Goal: Connect with others: Connect with other users

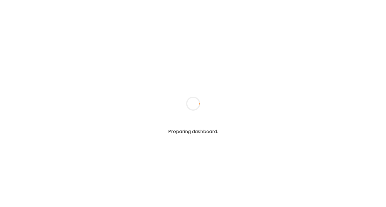
type textarea "**********"
type input "**********"
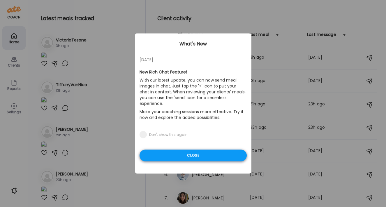
type input "**********"
click at [169, 151] on div "Close" at bounding box center [193, 155] width 107 height 12
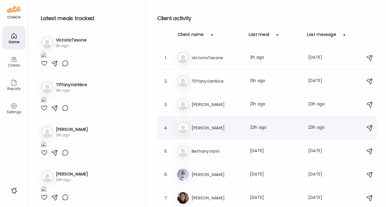
click at [199, 132] on div "[PERSON_NAME] Last meal: 23h ago Last message: 23h ago You: Gotta get that prot…" at bounding box center [268, 127] width 183 height 13
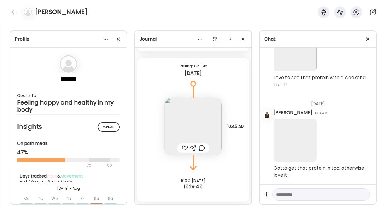
scroll to position [11030, 0]
click at [200, 117] on img at bounding box center [193, 126] width 57 height 57
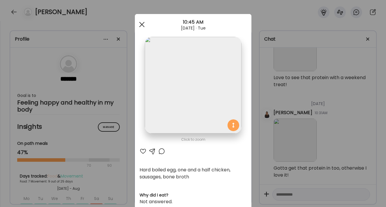
click at [142, 23] on div at bounding box center [142, 25] width 12 height 12
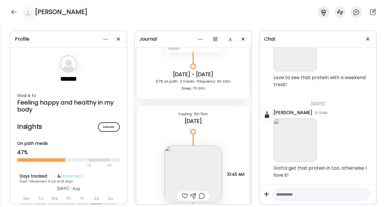
scroll to position [6125, 0]
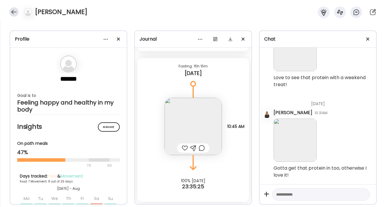
click at [12, 13] on div at bounding box center [13, 11] width 9 height 9
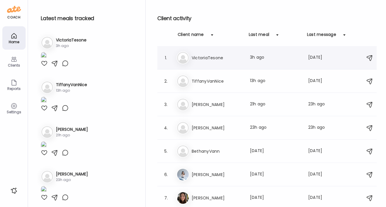
click at [220, 55] on h3 "VictoriaTesone" at bounding box center [217, 57] width 51 height 7
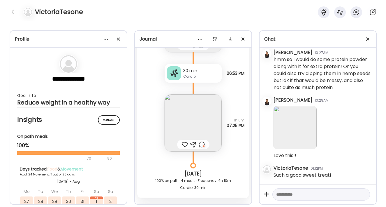
scroll to position [11630, 0]
click at [209, 109] on img at bounding box center [193, 122] width 57 height 57
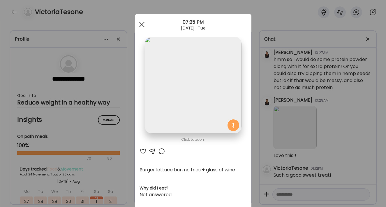
click at [140, 26] on div at bounding box center [142, 25] width 12 height 12
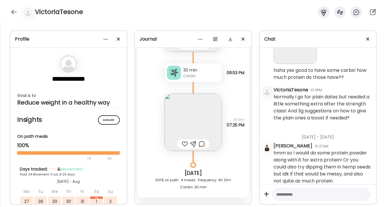
scroll to position [11375, 0]
click at [194, 128] on img at bounding box center [193, 122] width 57 height 57
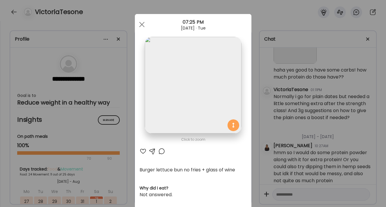
click at [159, 151] on div at bounding box center [161, 150] width 7 height 7
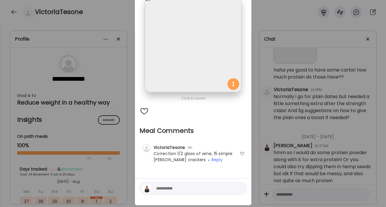
scroll to position [41, 0]
click at [156, 188] on textarea at bounding box center [195, 187] width 79 height 7
type textarea "********"
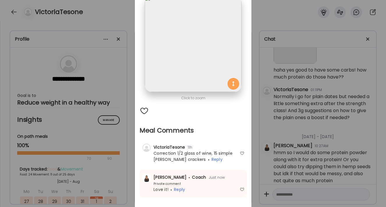
scroll to position [0, 0]
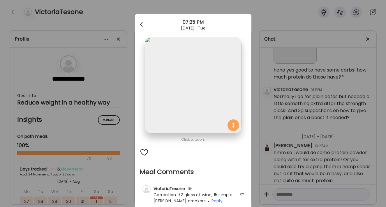
click at [140, 24] on div at bounding box center [142, 25] width 12 height 12
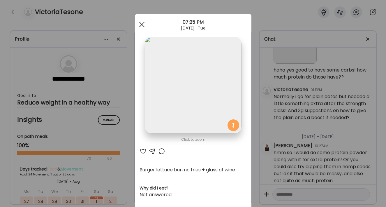
click at [142, 25] on div at bounding box center [142, 25] width 12 height 12
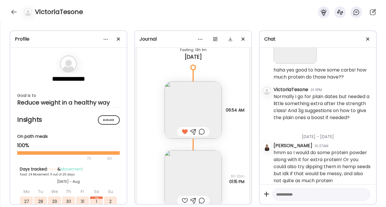
scroll to position [11405, 0]
click at [182, 106] on img at bounding box center [193, 110] width 57 height 57
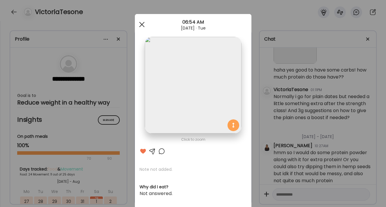
click at [139, 20] on div at bounding box center [142, 25] width 12 height 12
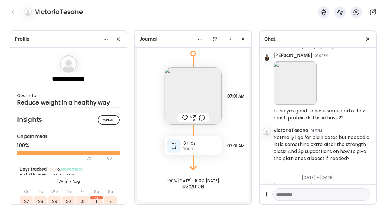
scroll to position [11357, 0]
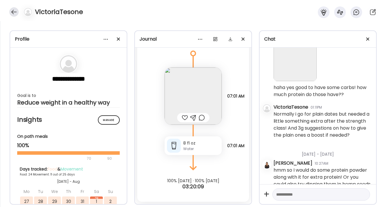
click at [12, 12] on div at bounding box center [13, 11] width 9 height 9
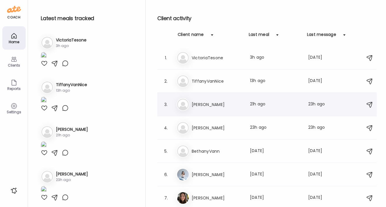
click at [231, 97] on div "3. Ma [PERSON_NAME] Last meal: 21h ago Last message: 23h ago You: Hey! How is t…" at bounding box center [266, 104] width 219 height 23
click at [206, 103] on h3 "[PERSON_NAME]" at bounding box center [217, 104] width 51 height 7
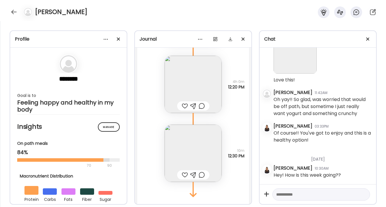
scroll to position [12465, 0]
click at [183, 110] on div at bounding box center [185, 106] width 6 height 7
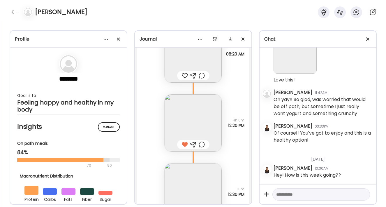
scroll to position [12427, 0]
click at [183, 79] on div at bounding box center [185, 75] width 6 height 7
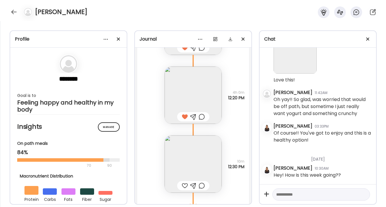
scroll to position [12507, 0]
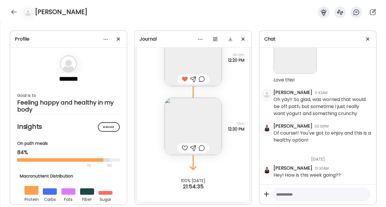
click at [184, 150] on div at bounding box center [185, 147] width 6 height 7
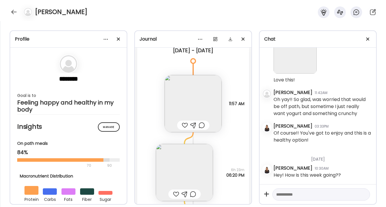
scroll to position [12073, 0]
click at [184, 115] on img at bounding box center [193, 105] width 57 height 57
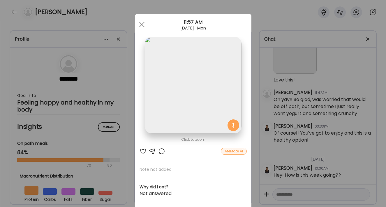
click at [140, 148] on div at bounding box center [143, 150] width 7 height 7
click at [140, 25] on div at bounding box center [142, 25] width 12 height 12
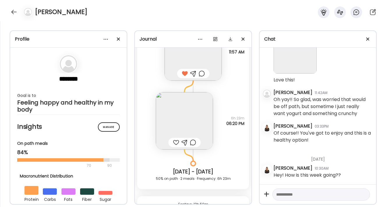
scroll to position [12127, 0]
click at [173, 145] on div at bounding box center [176, 141] width 6 height 7
click at [173, 131] on img at bounding box center [184, 120] width 57 height 57
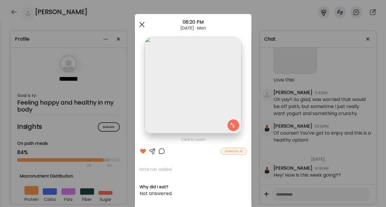
click at [139, 23] on span at bounding box center [141, 24] width 5 height 5
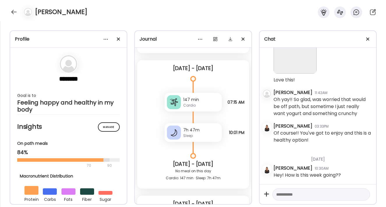
scroll to position [11760, 0]
